Goal: Find specific page/section: Find specific page/section

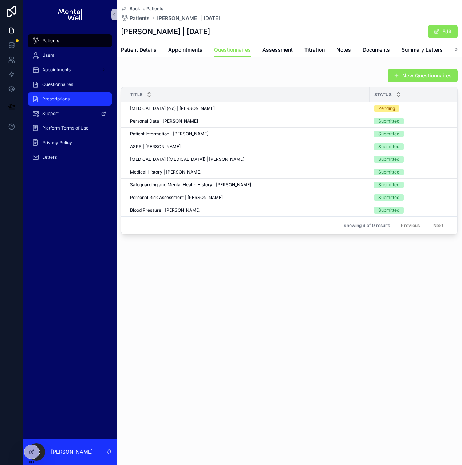
click at [55, 97] on span "Prescriptions" at bounding box center [55, 99] width 27 height 6
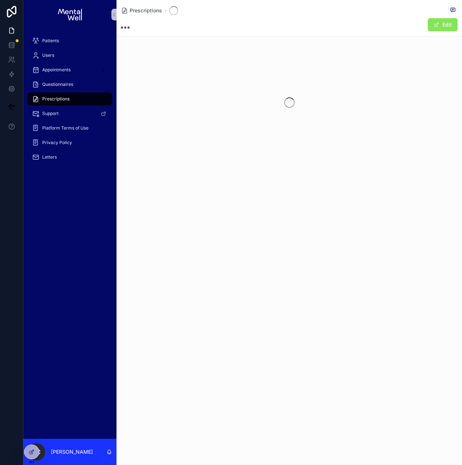
click at [191, 227] on div "Prescriptions Edit" at bounding box center [288, 232] width 345 height 465
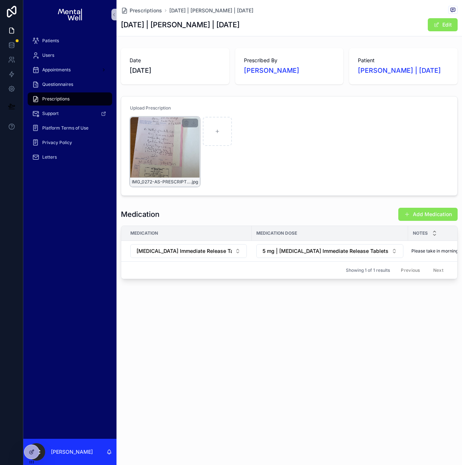
click at [174, 153] on div "IMG_0272-AS-PRESCRIPTION- .jpg" at bounding box center [165, 152] width 70 height 70
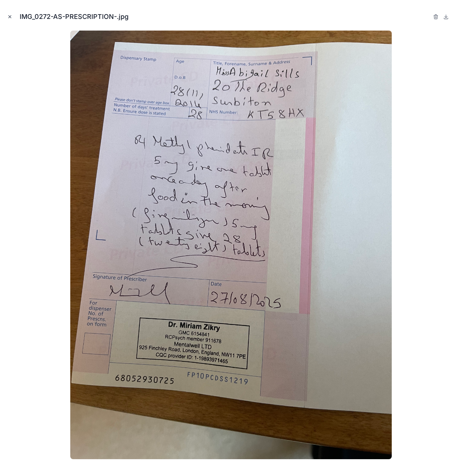
click at [11, 19] on button "Close modal" at bounding box center [10, 17] width 8 height 8
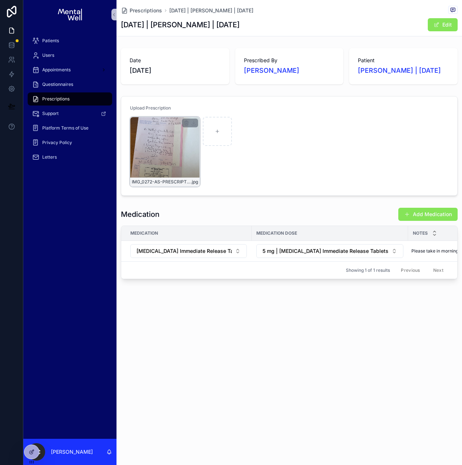
click at [183, 162] on div "IMG_0272-AS-PRESCRIPTION- .jpg" at bounding box center [165, 152] width 70 height 70
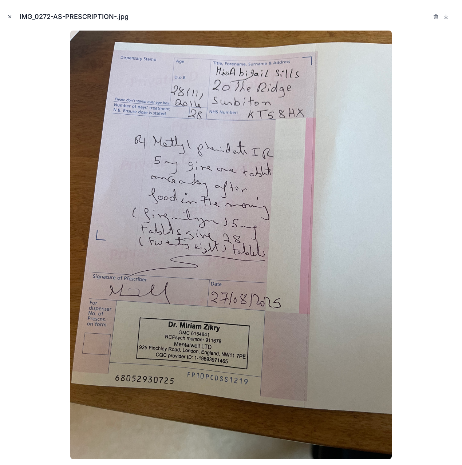
click at [12, 18] on icon "Close modal" at bounding box center [9, 16] width 5 height 5
